Goal: Task Accomplishment & Management: Use online tool/utility

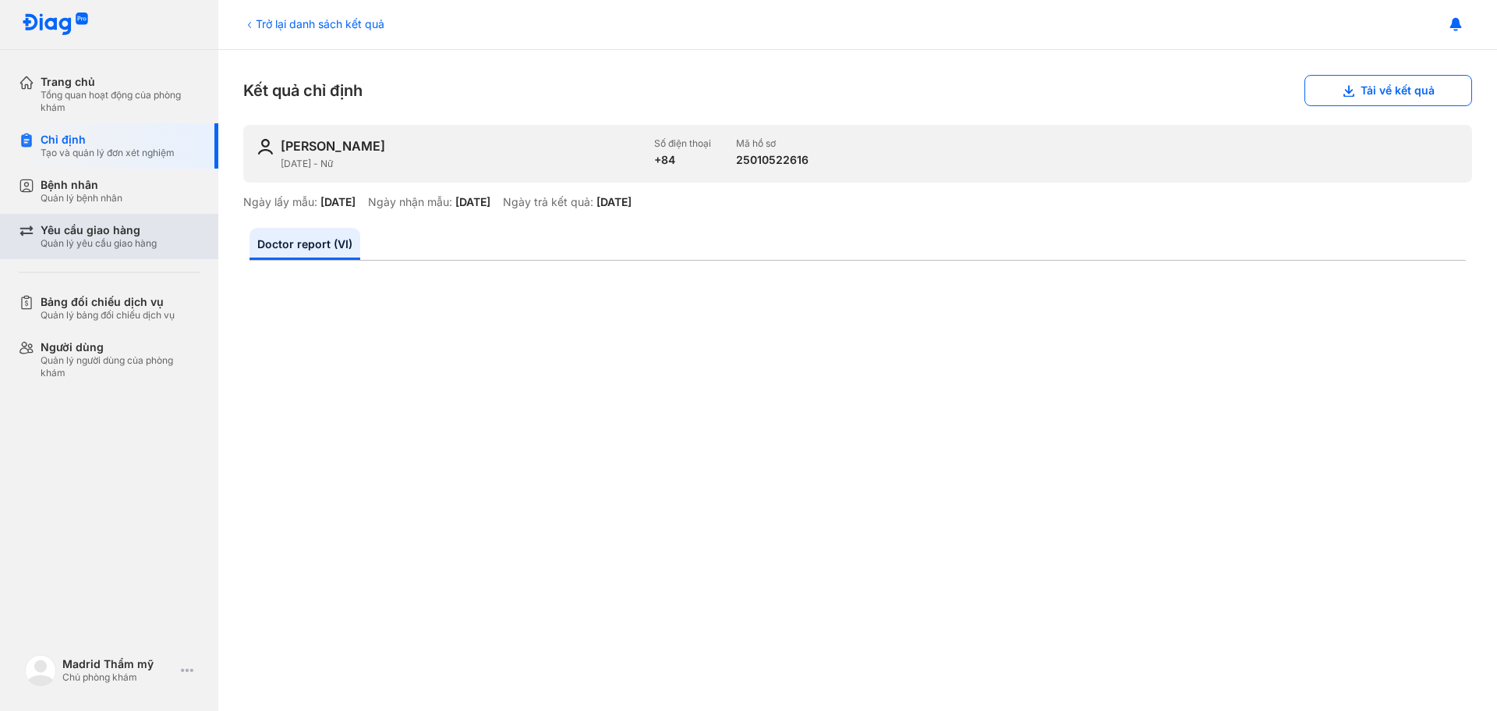
click at [90, 239] on div "Quản lý yêu cầu giao hàng" at bounding box center [99, 243] width 116 height 12
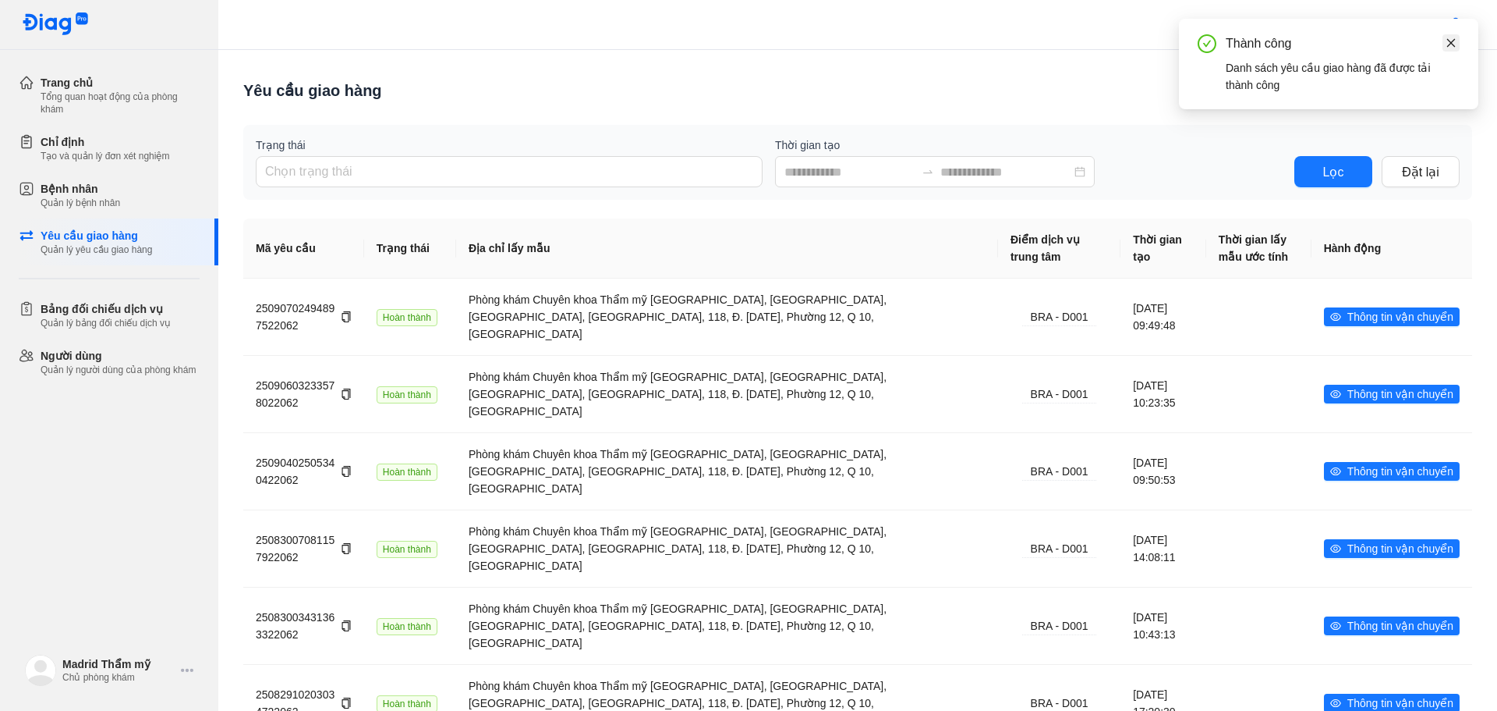
click at [1444, 44] on link at bounding box center [1451, 42] width 17 height 17
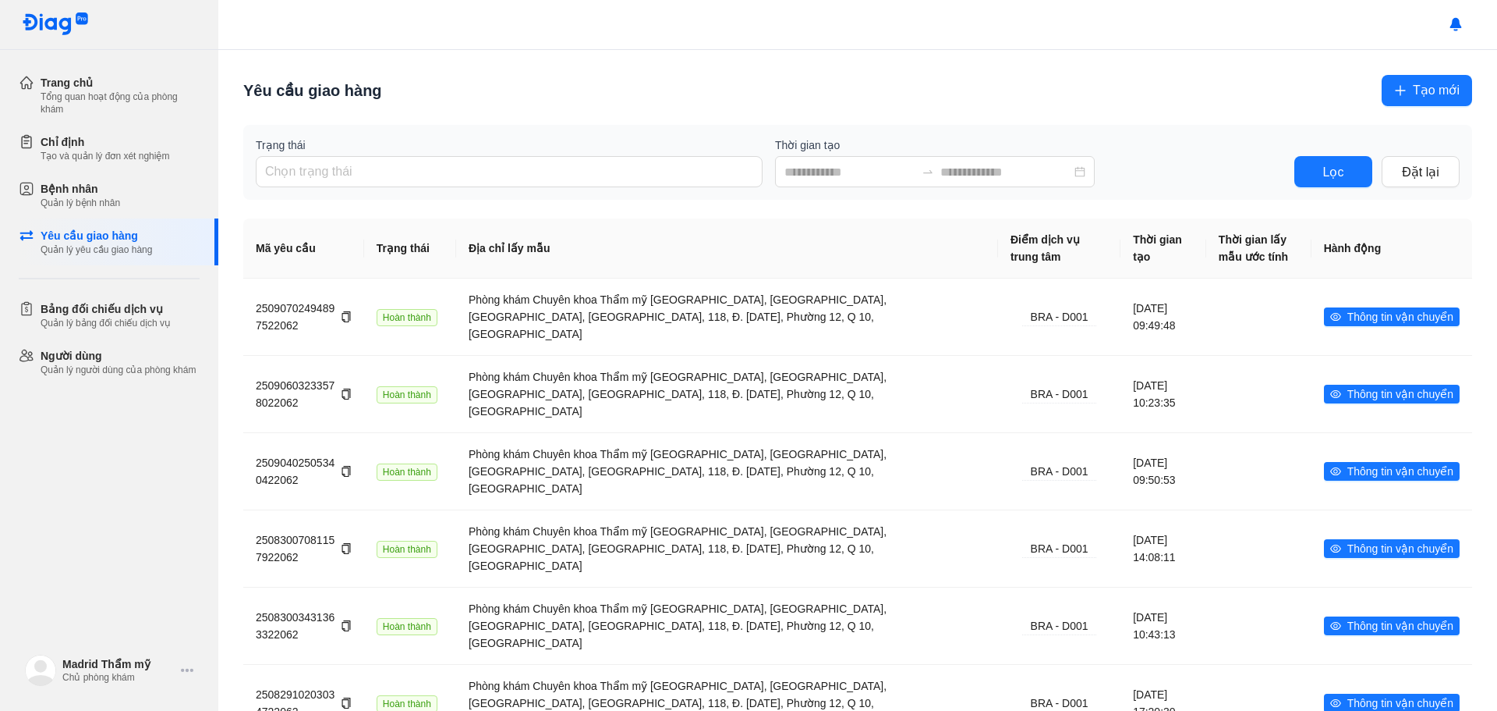
click at [1423, 102] on button "Tạo mới" at bounding box center [1427, 90] width 90 height 31
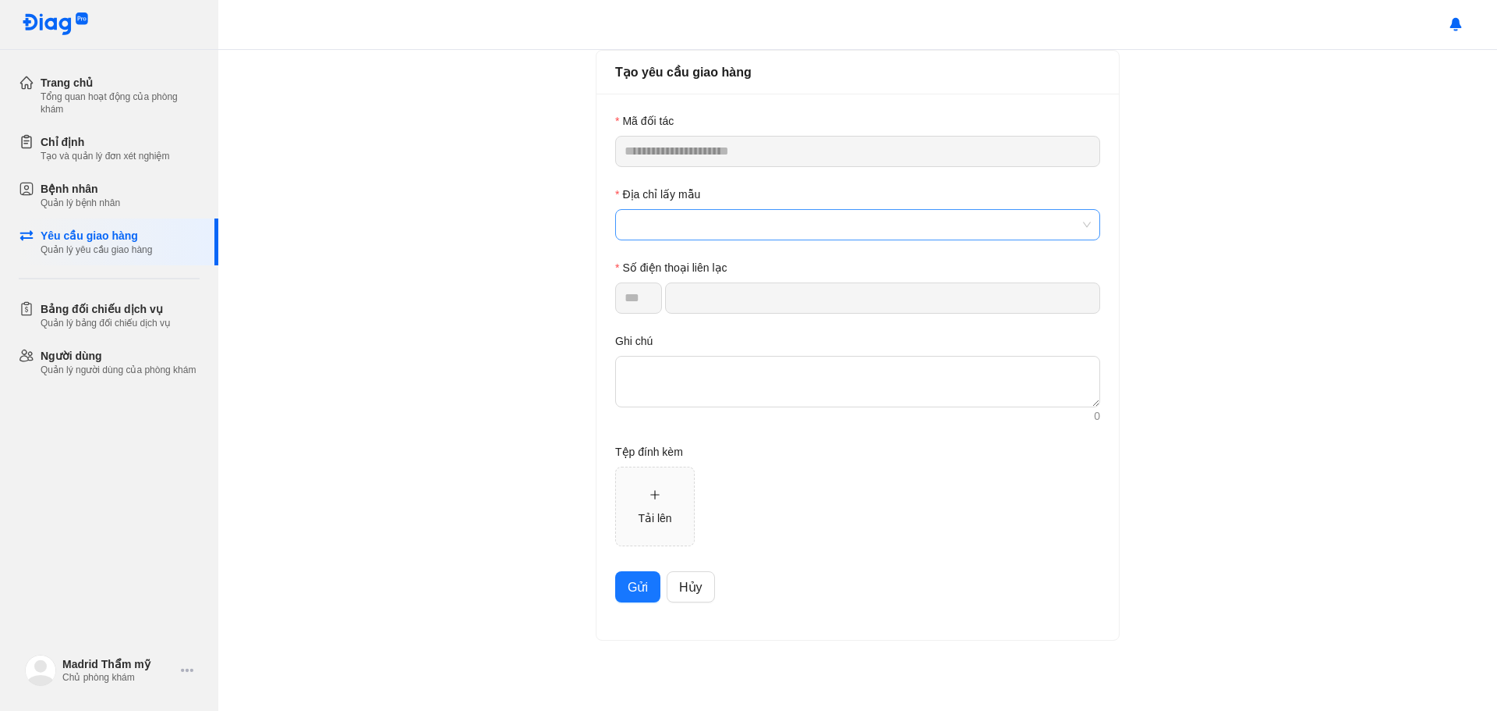
click at [769, 232] on span at bounding box center [858, 225] width 466 height 30
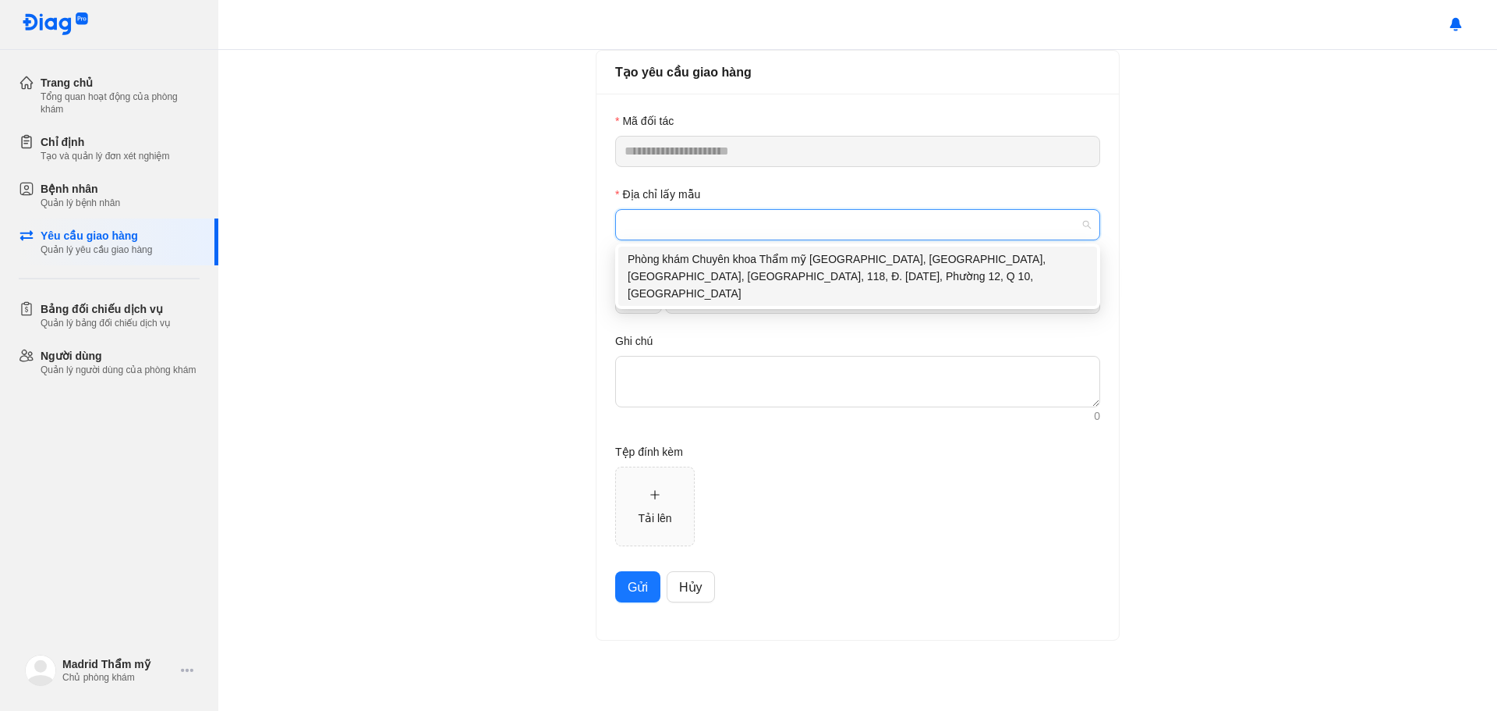
click at [702, 272] on div "Phòng khám Chuyên khoa Thẩm mỹ MADRID, Nhà Số 36, Đường 8, KDC Hà Đô, 118, Đ. 3…" at bounding box center [858, 275] width 460 height 51
type input "**********"
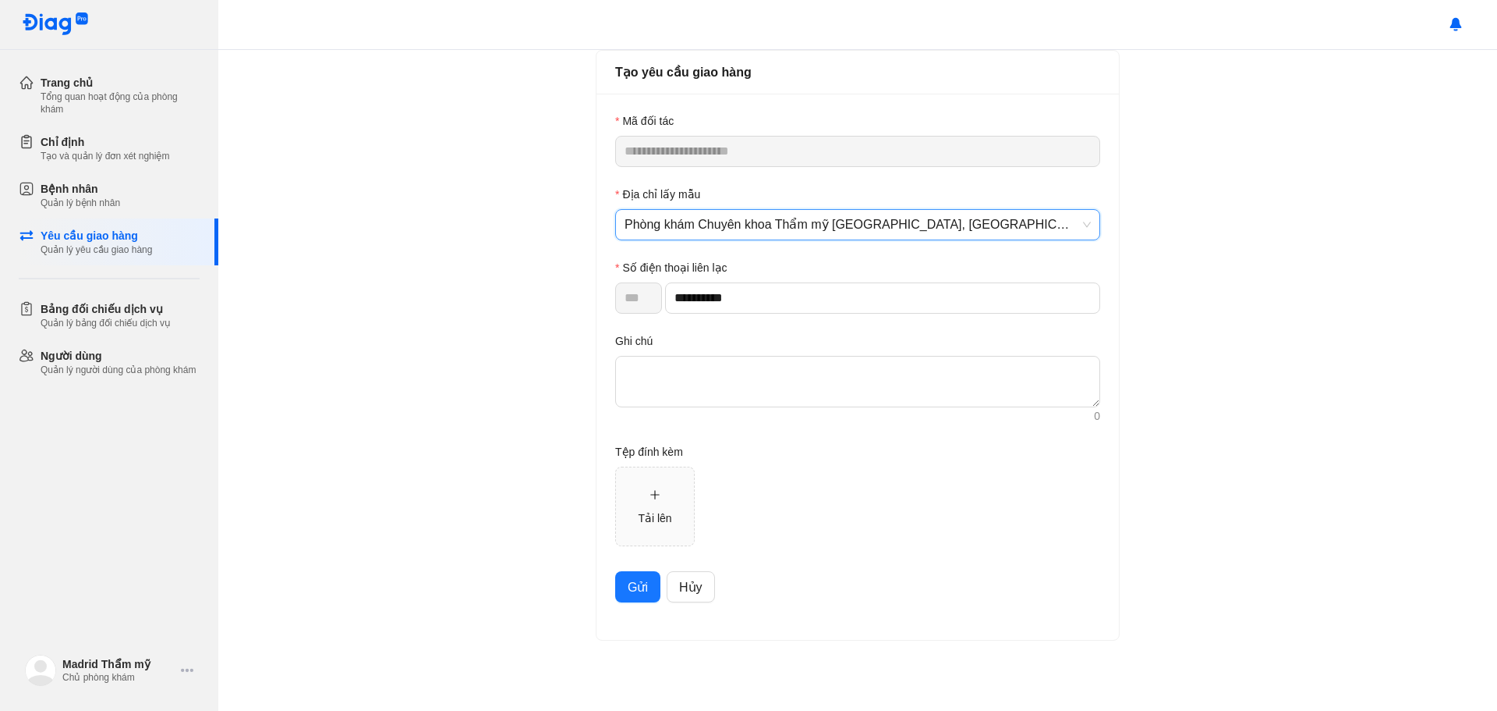
click at [636, 594] on span "Gửi" at bounding box center [638, 586] width 20 height 19
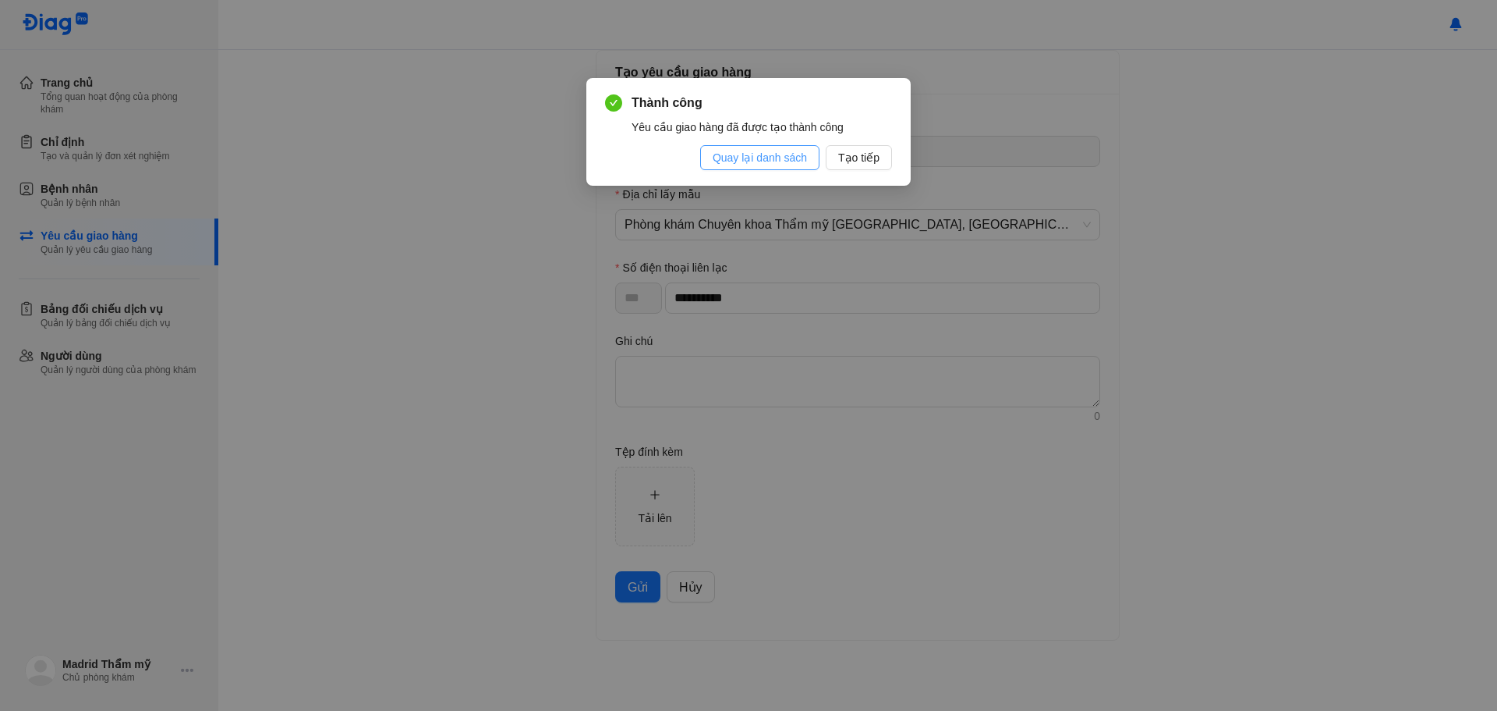
click at [765, 157] on span "Quay lại danh sách" at bounding box center [760, 157] width 94 height 17
